Goal: Transaction & Acquisition: Purchase product/service

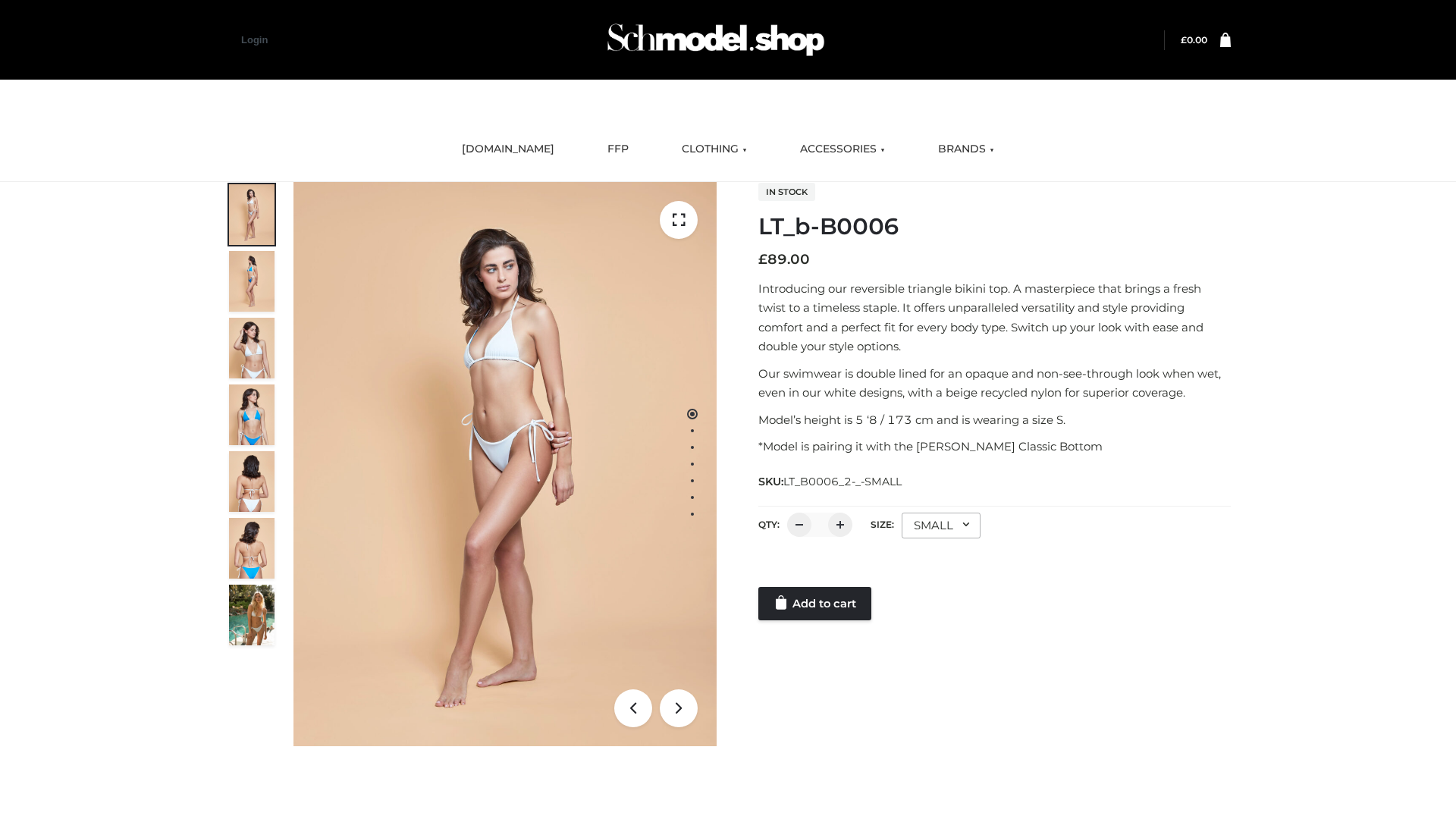
click at [816, 603] on link "Add to cart" at bounding box center [815, 603] width 113 height 33
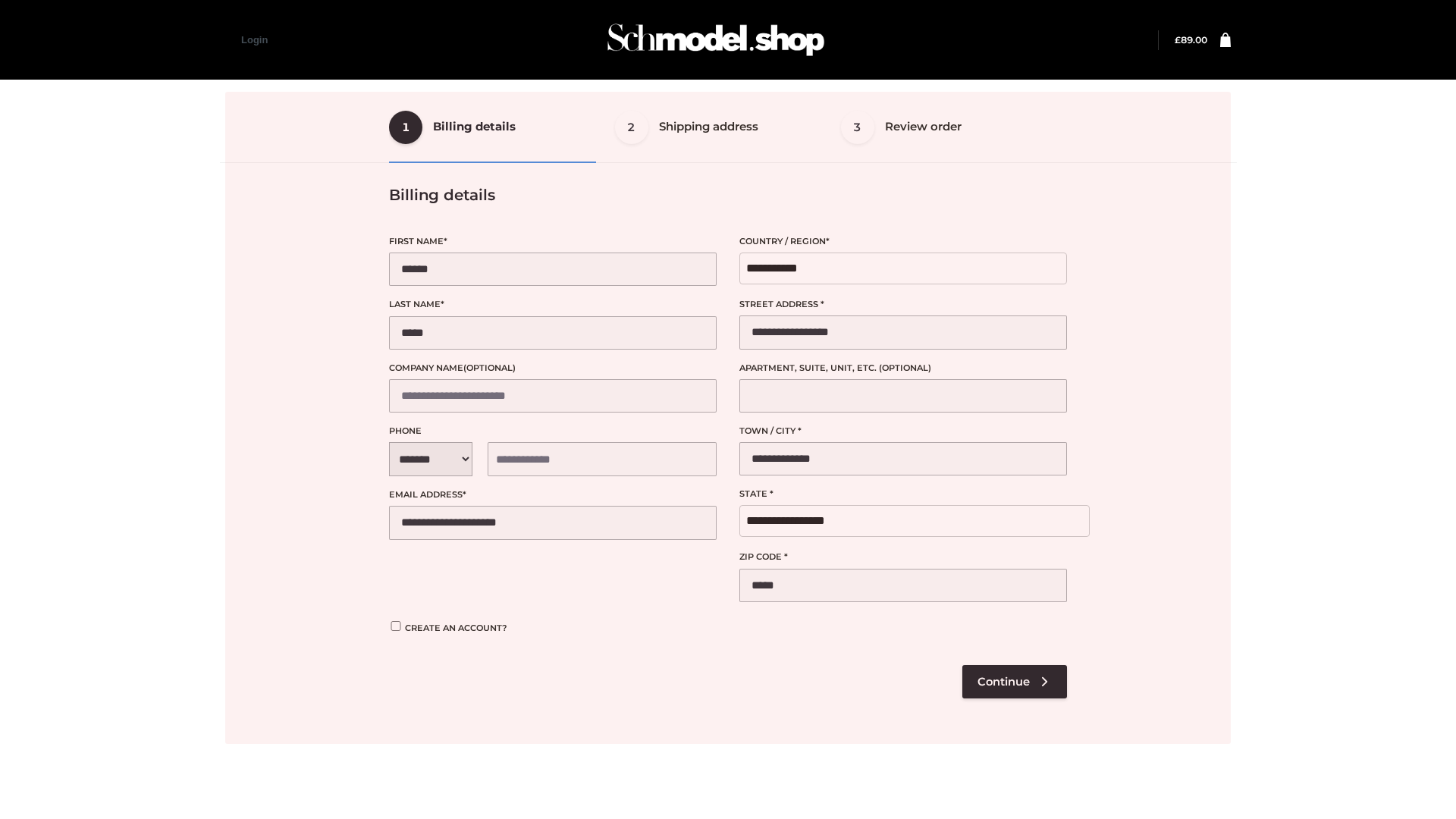
select select "**"
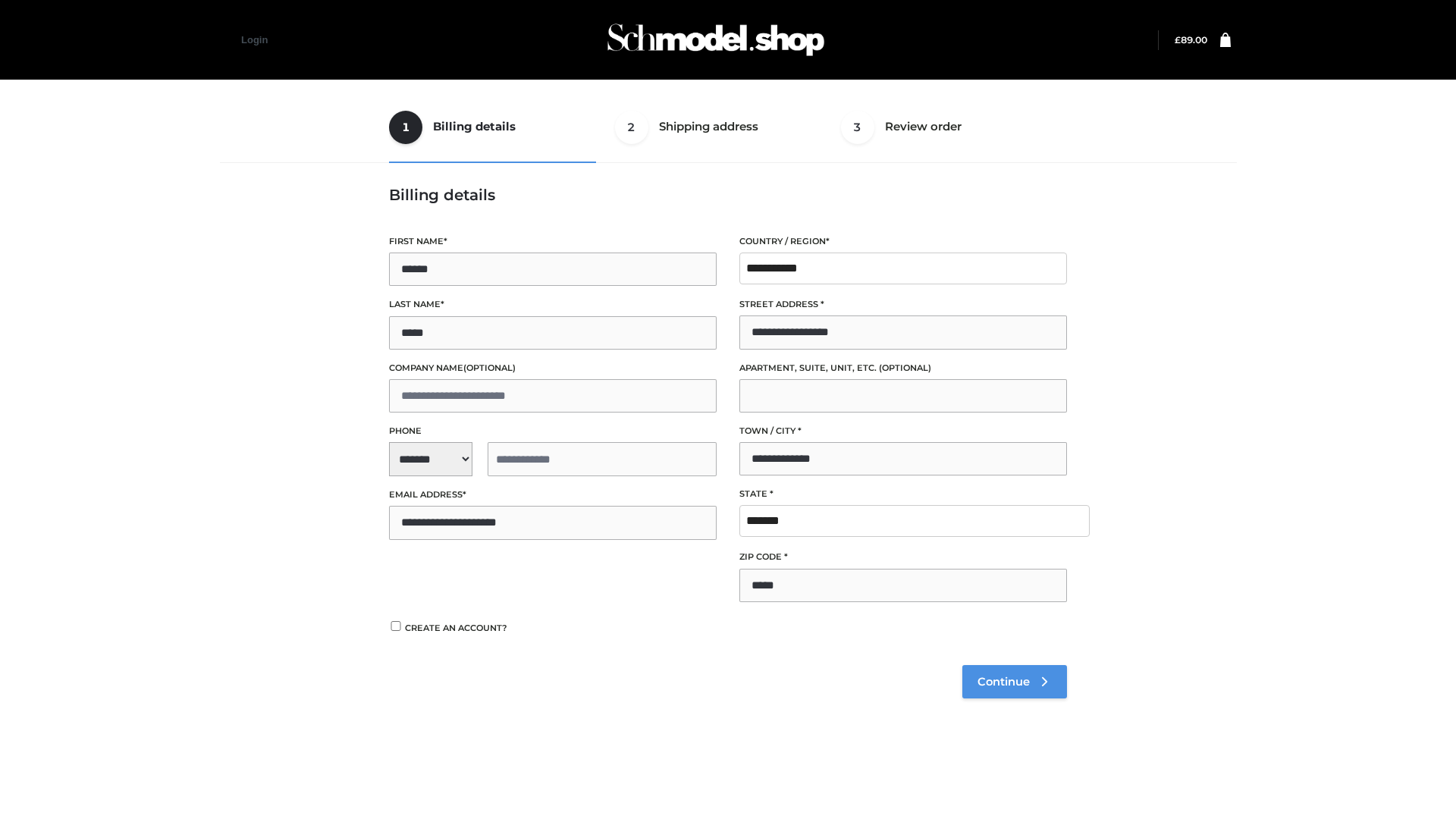
click at [1014, 681] on span "Continue" at bounding box center [1003, 682] width 52 height 14
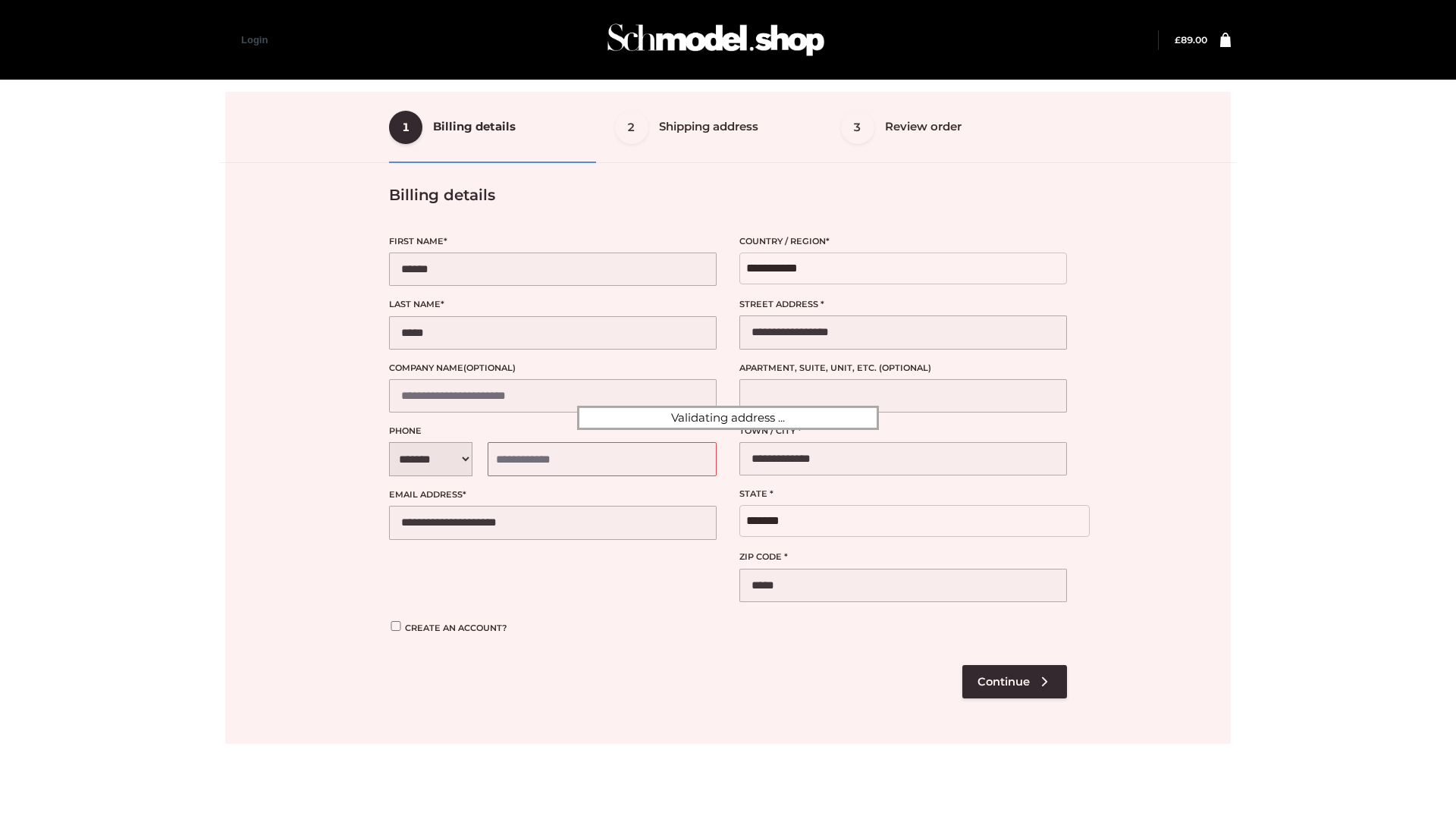
click at [1014, 681] on div at bounding box center [728, 418] width 1005 height 652
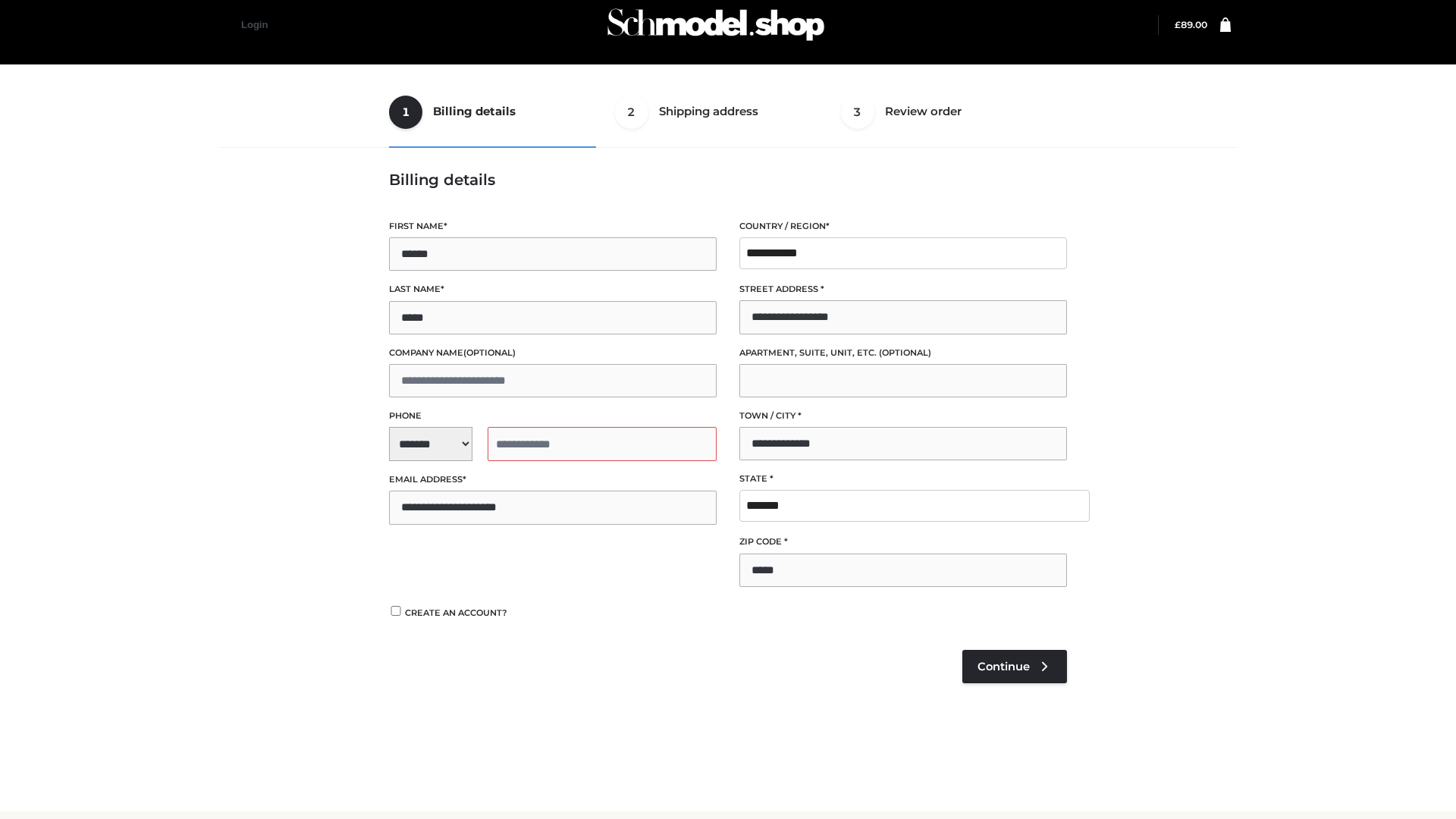
scroll to position [16, 0]
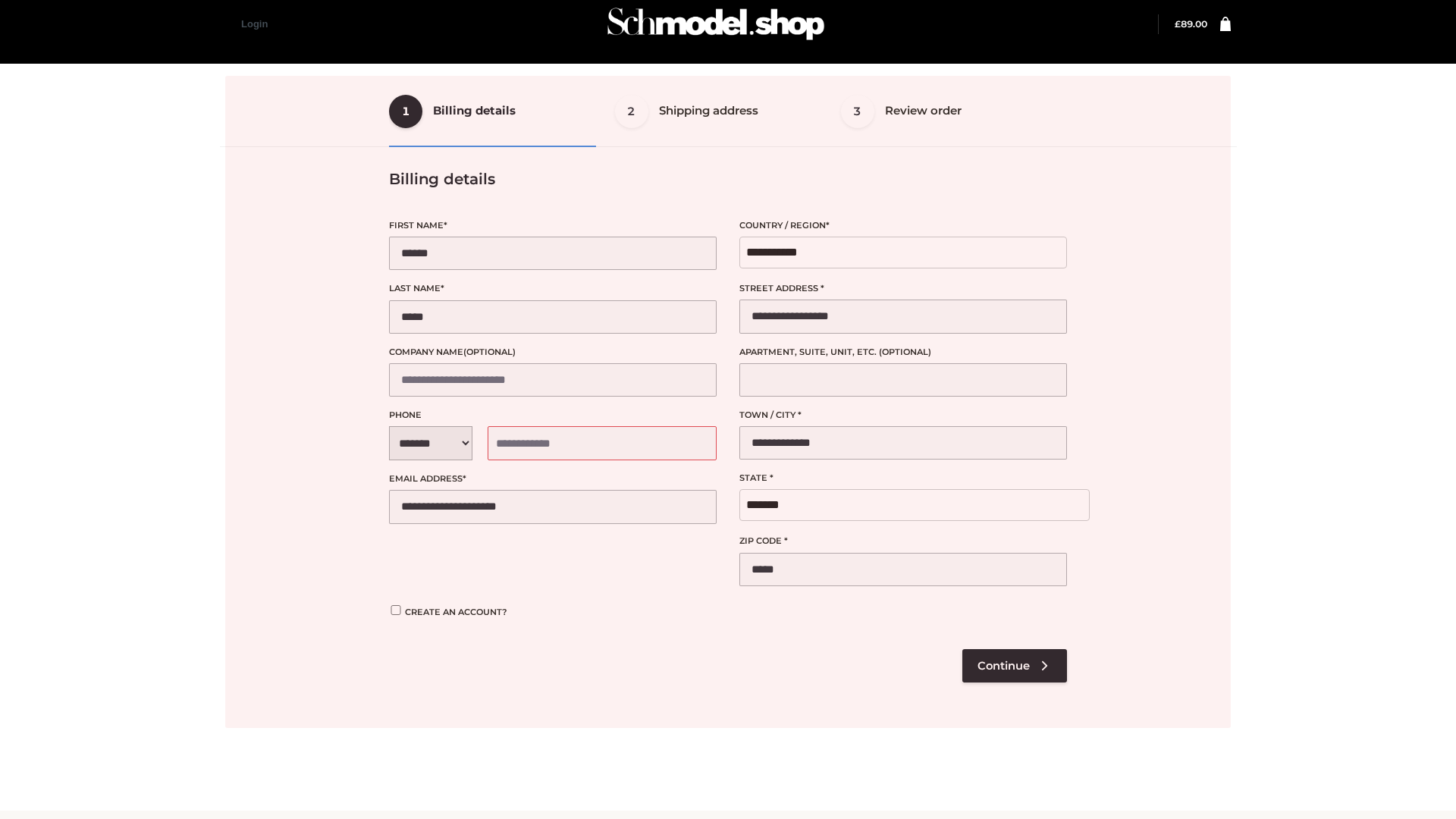
click at [438, 696] on div at bounding box center [728, 402] width 1005 height 652
